Goal: Task Accomplishment & Management: Manage account settings

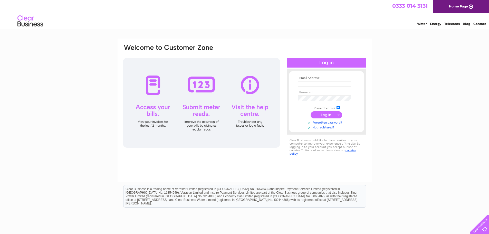
type input "caroline.taylor@metrorod.co.uk"
click at [318, 117] on input "submit" at bounding box center [327, 114] width 32 height 7
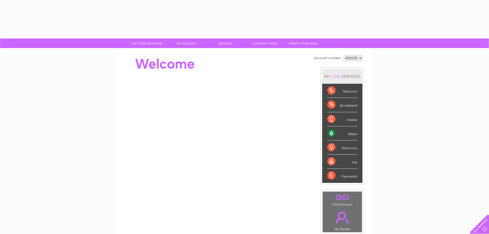
click at [324, 114] on li "Mobile" at bounding box center [342, 119] width 40 height 14
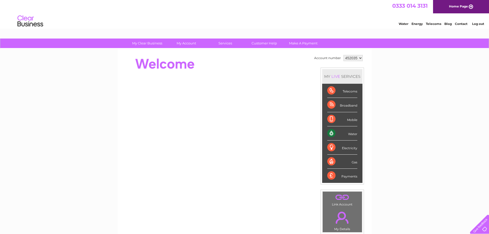
click at [331, 134] on div "Water" at bounding box center [343, 133] width 30 height 14
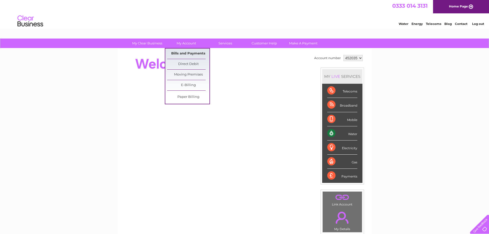
click at [185, 53] on link "Bills and Payments" at bounding box center [188, 54] width 42 height 10
click at [185, 52] on link "Bills and Payments" at bounding box center [188, 54] width 42 height 10
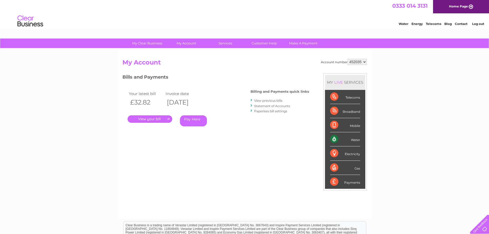
click at [142, 120] on link "." at bounding box center [150, 118] width 45 height 7
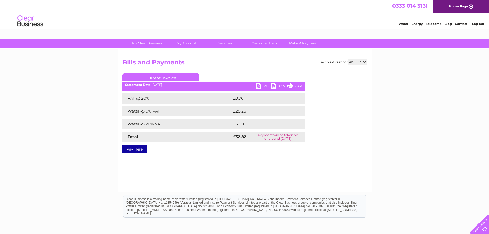
click at [259, 86] on link "PDF" at bounding box center [263, 86] width 15 height 7
